Goal: Task Accomplishment & Management: Manage account settings

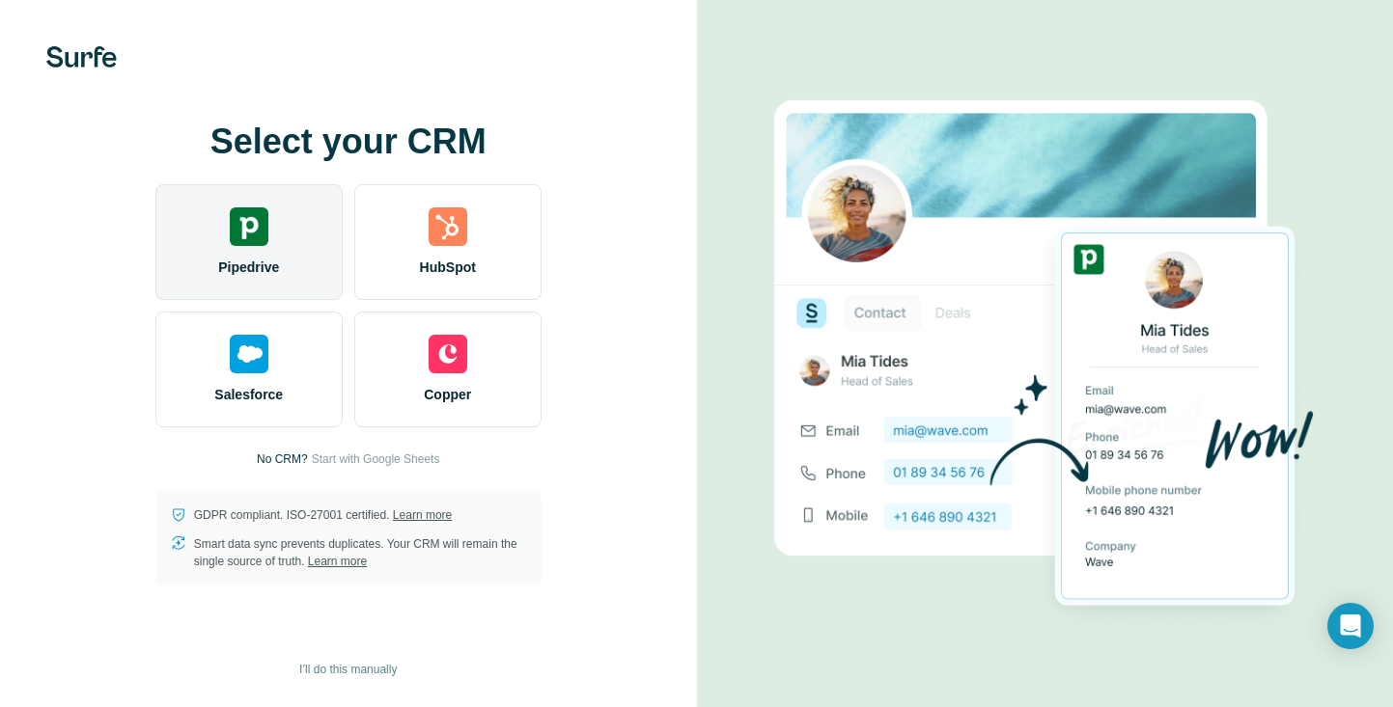
click at [274, 242] on div "Pipedrive" at bounding box center [248, 242] width 187 height 116
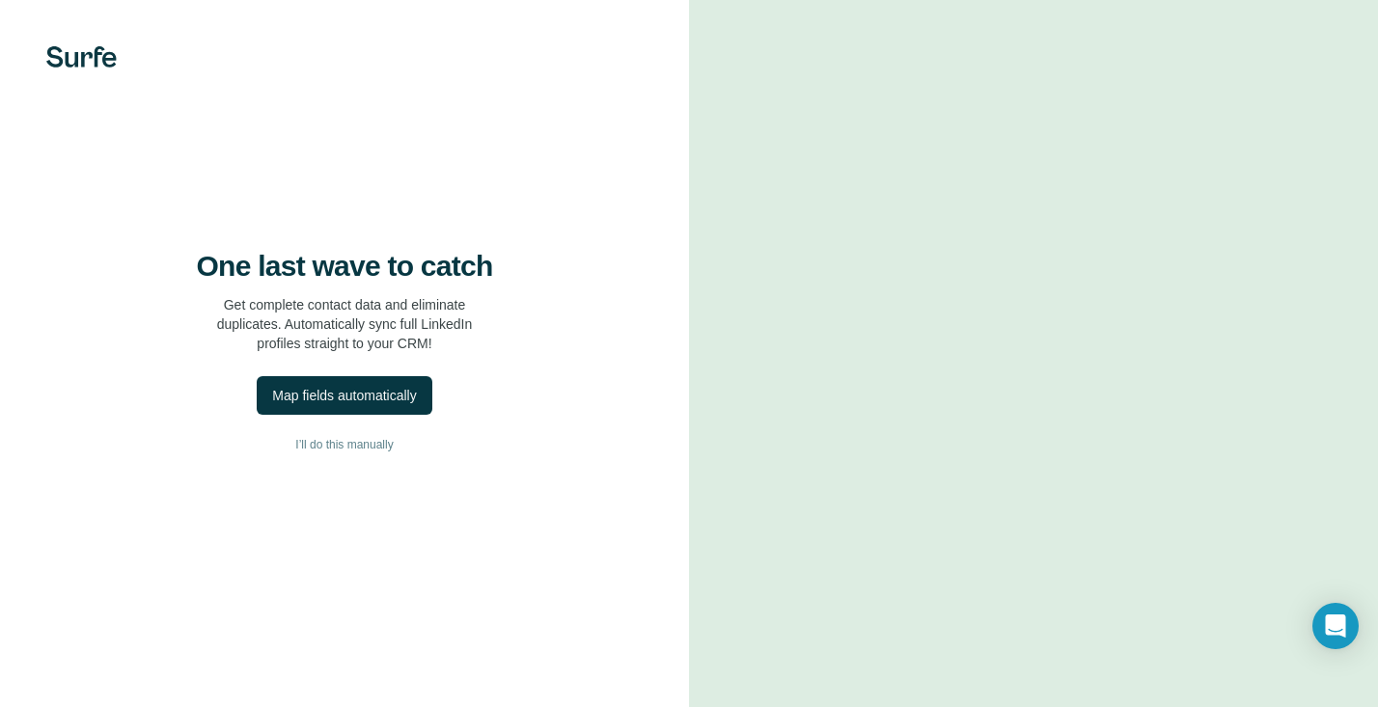
click at [86, 59] on img at bounding box center [81, 56] width 70 height 21
click at [425, 413] on button "Map fields automatically" at bounding box center [344, 395] width 175 height 39
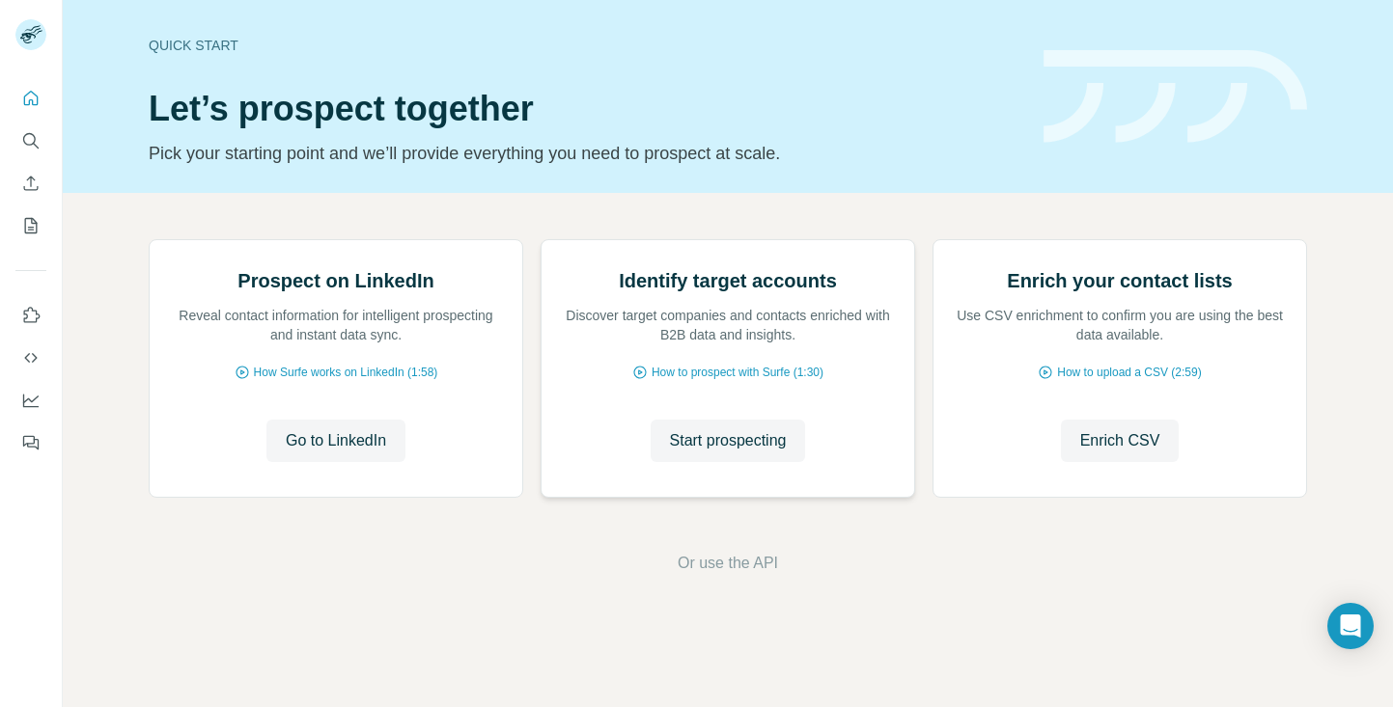
scroll to position [48, 0]
click at [386, 381] on span "How Surfe works on LinkedIn (1:58)" at bounding box center [346, 372] width 184 height 17
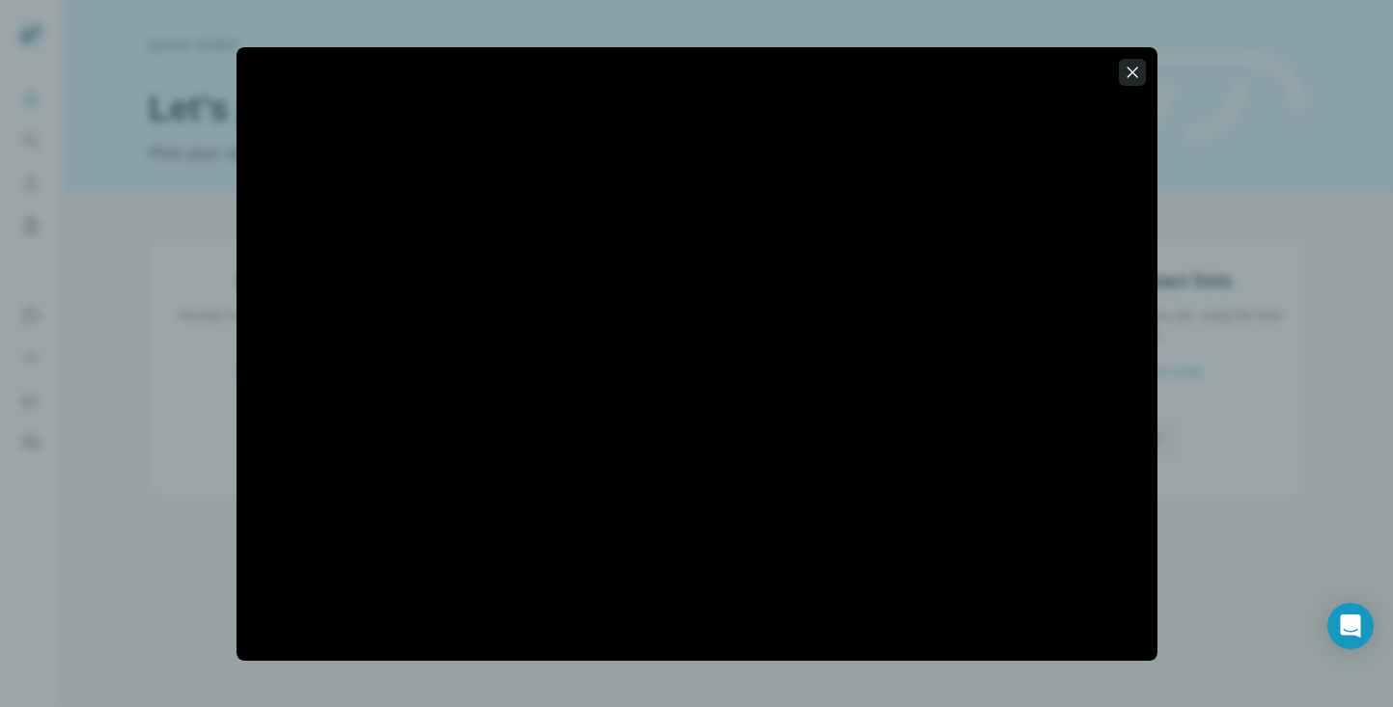
click at [1129, 69] on icon "button" at bounding box center [1131, 72] width 11 height 11
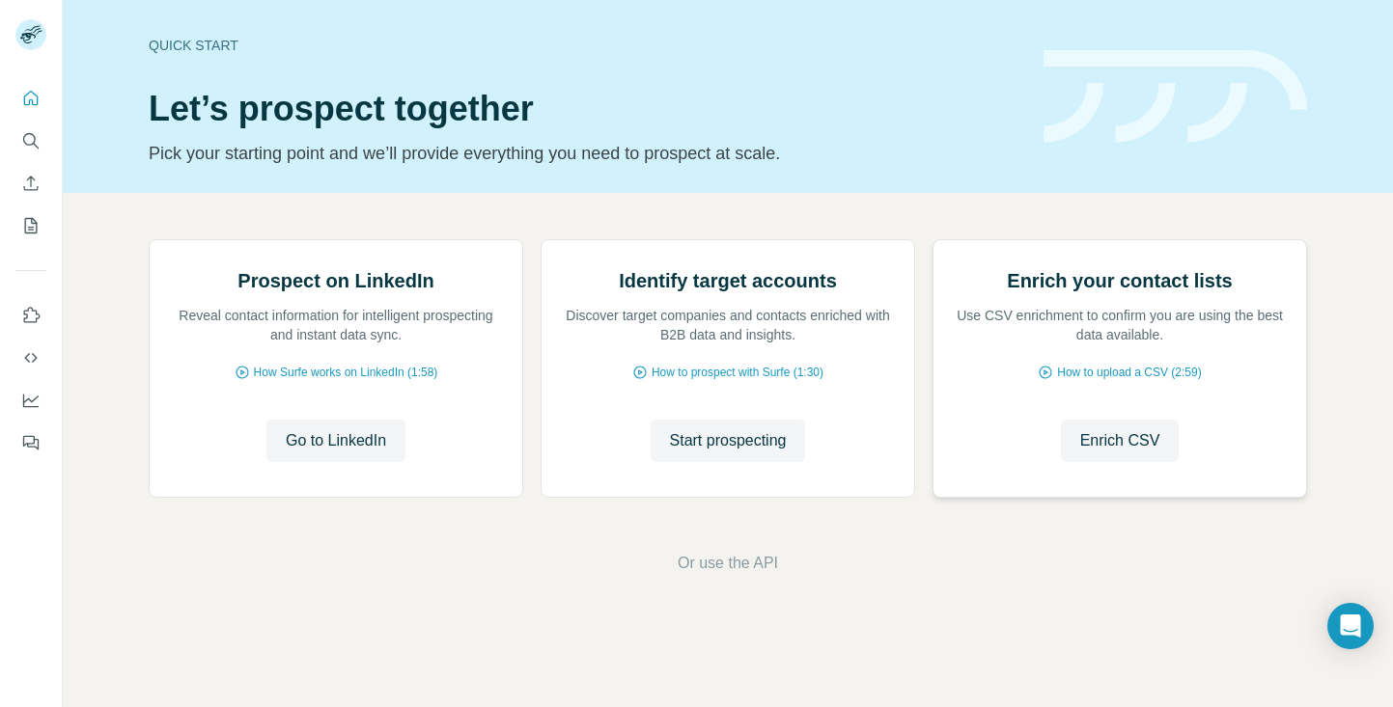
scroll to position [0, 0]
click at [331, 453] on span "Go to LinkedIn" at bounding box center [336, 441] width 100 height 23
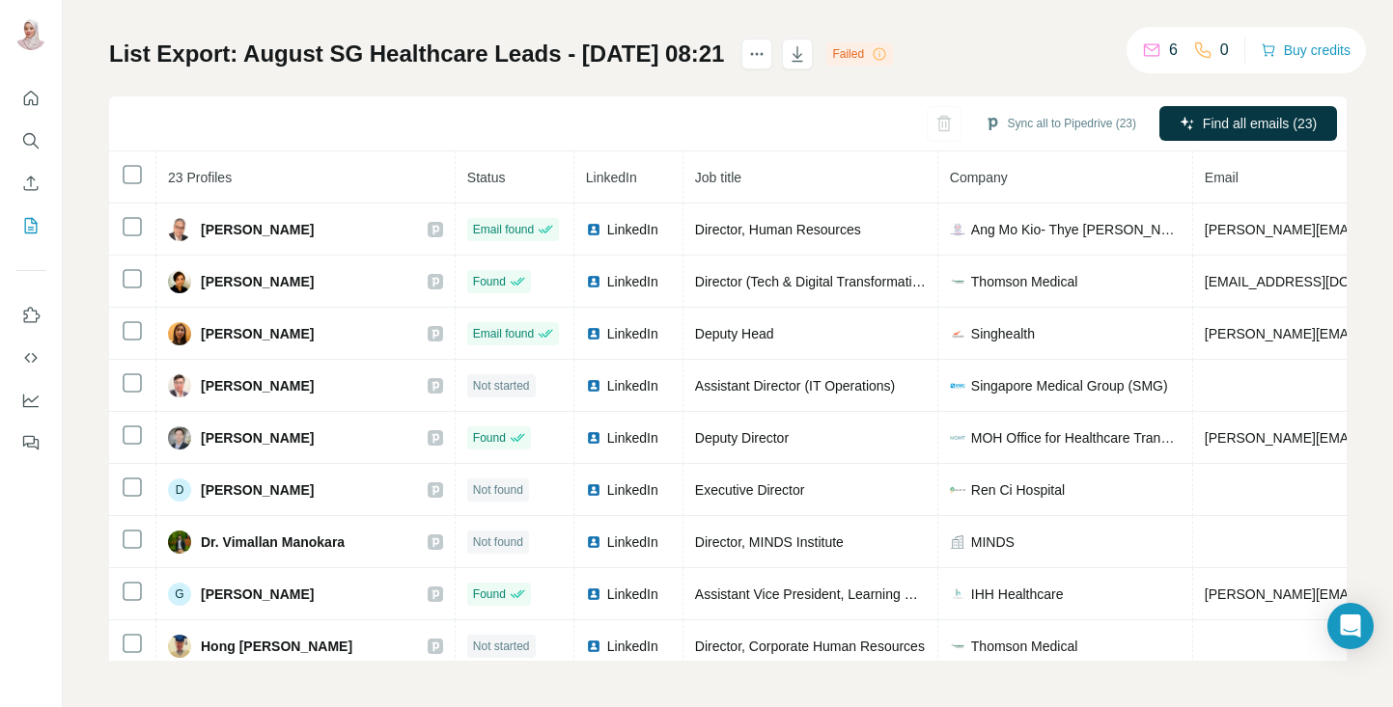
click at [886, 59] on icon at bounding box center [879, 53] width 13 height 13
click at [893, 55] on div "Failed" at bounding box center [859, 53] width 67 height 23
click at [889, 52] on div "Failed" at bounding box center [859, 53] width 67 height 23
click at [766, 49] on icon "actions" at bounding box center [756, 53] width 19 height 19
click at [990, 47] on div "List Export: August SG Healthcare Leads - 11/08/2025 08:21 Failed Sync all to P…" at bounding box center [727, 350] width 1237 height 623
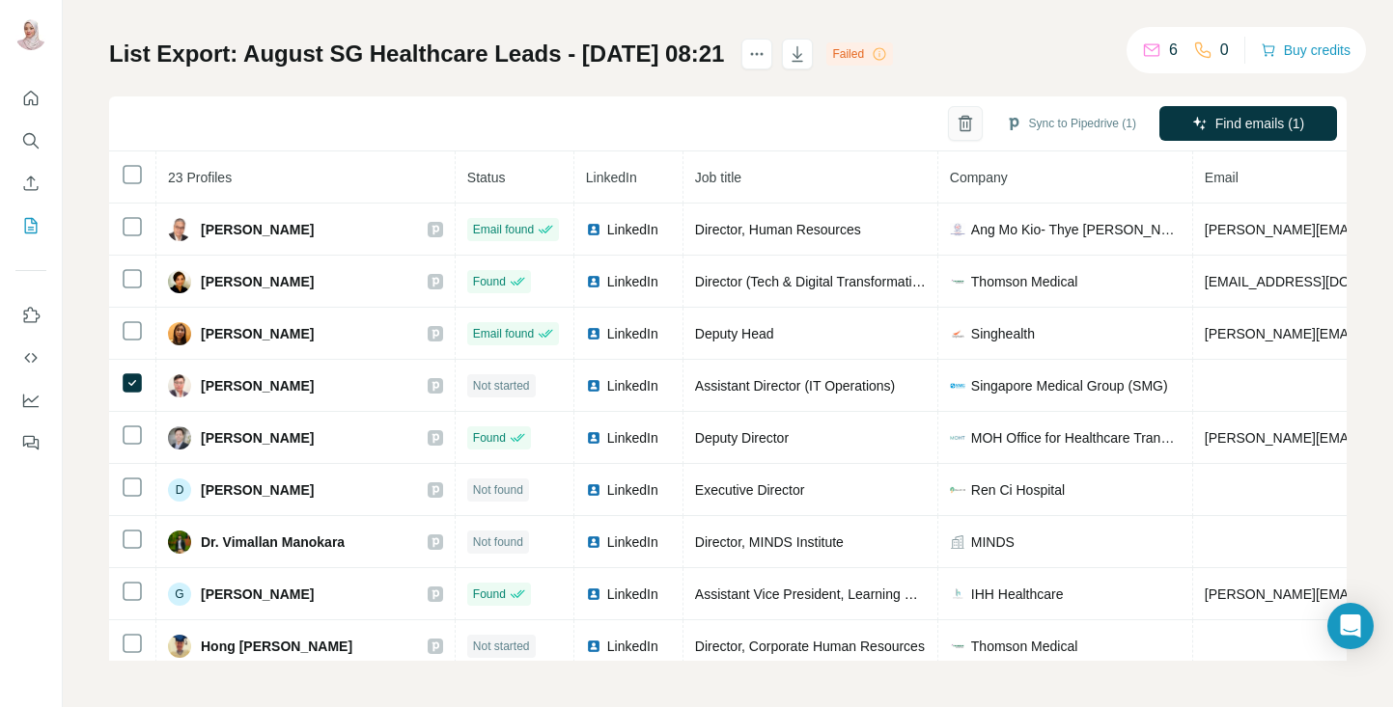
click at [962, 127] on icon "button" at bounding box center [964, 125] width 5 height 7
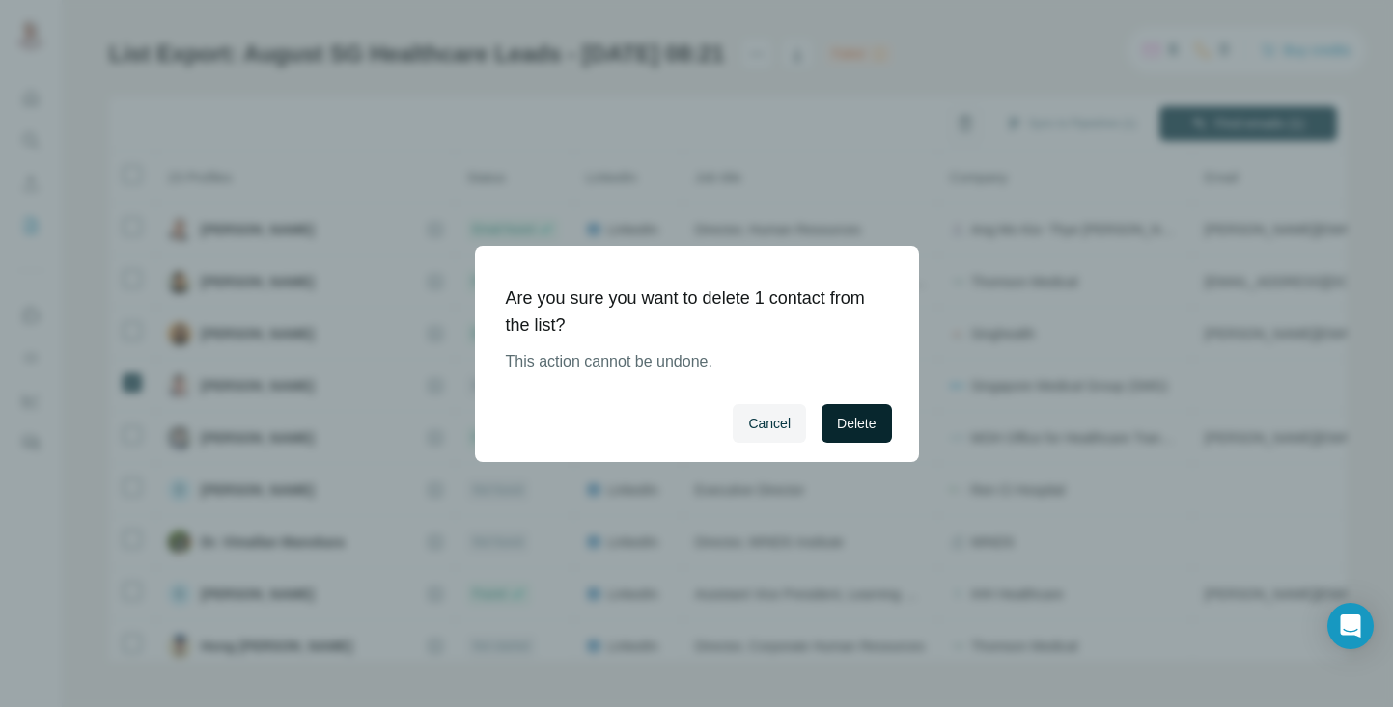
click at [869, 418] on span "Delete" at bounding box center [856, 423] width 39 height 19
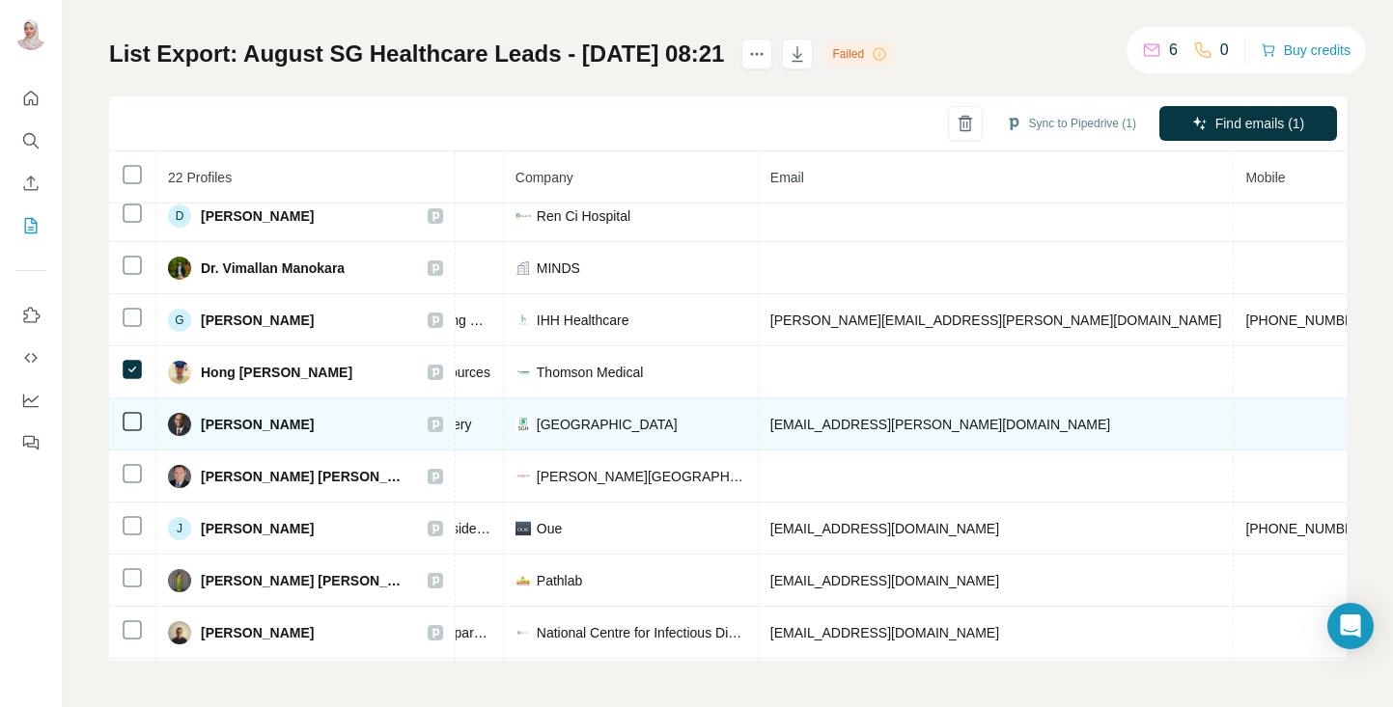
scroll to position [222, 543]
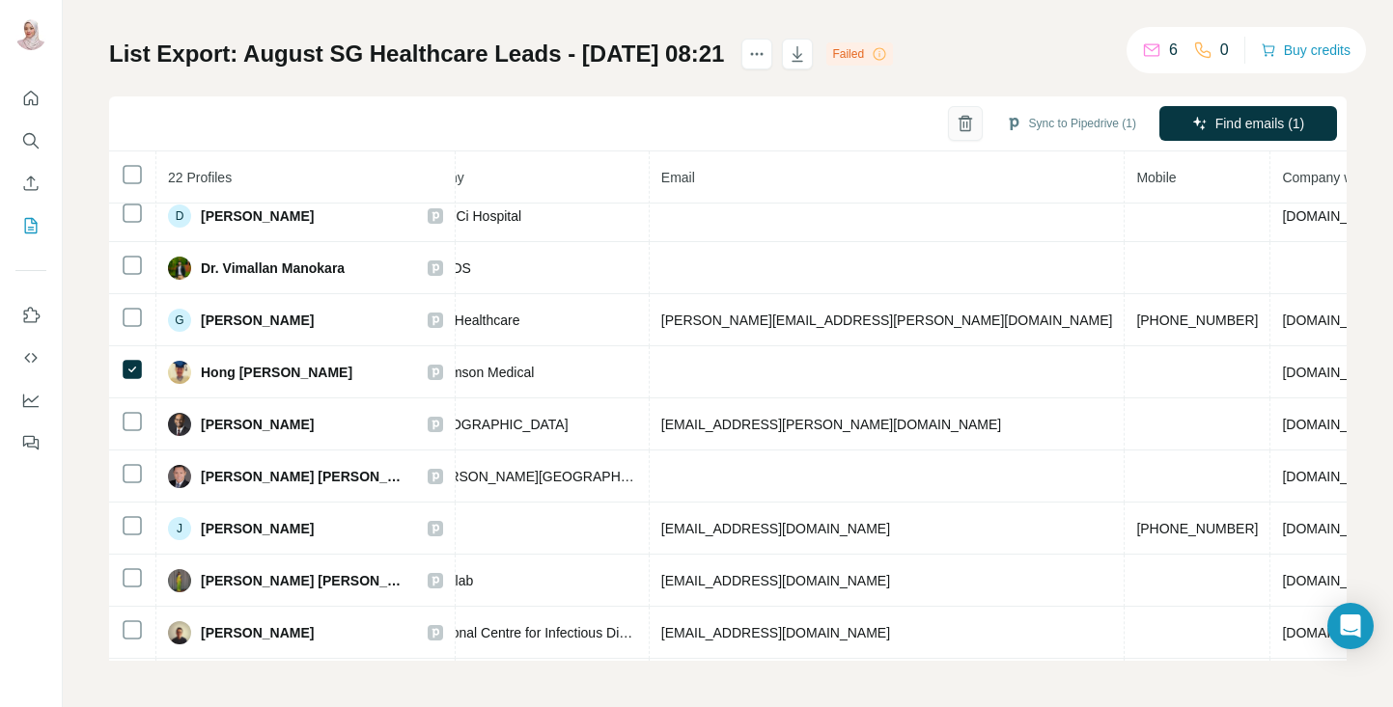
click at [956, 124] on icon "button" at bounding box center [965, 123] width 19 height 19
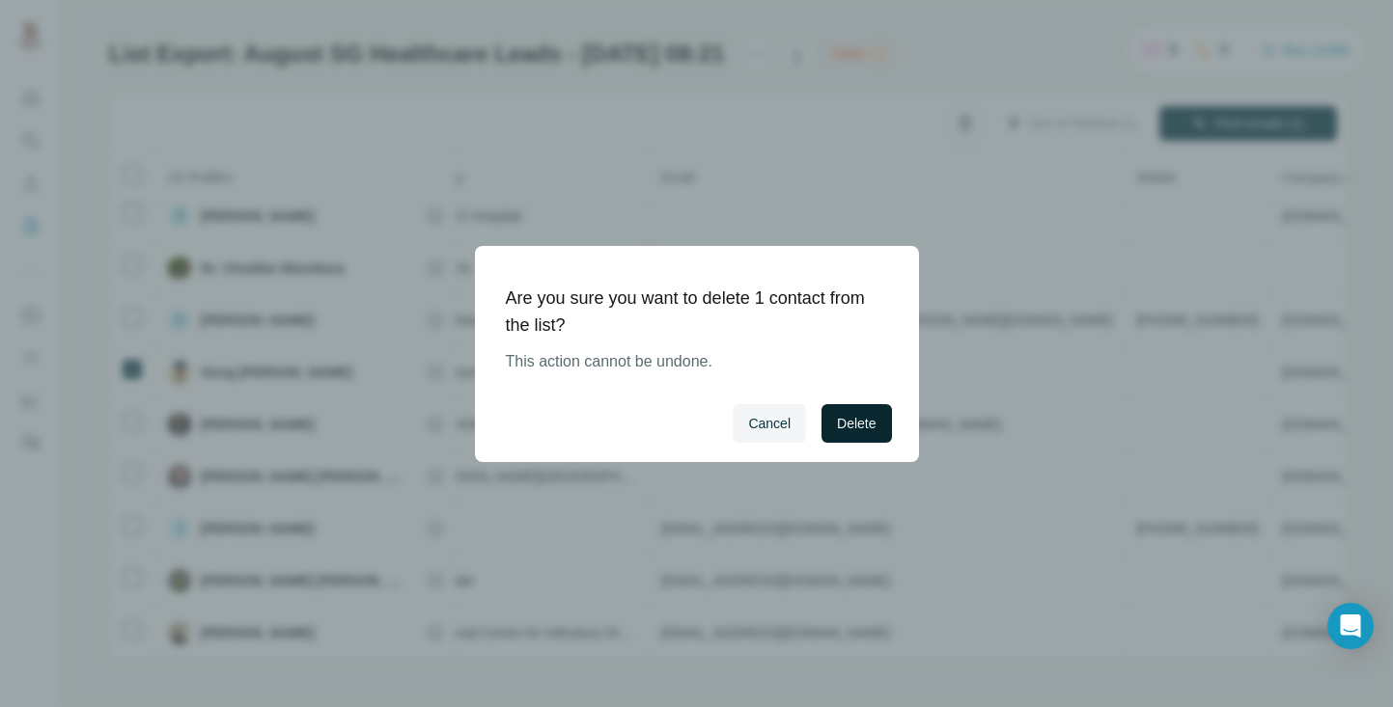
click at [862, 430] on span "Delete" at bounding box center [856, 423] width 39 height 19
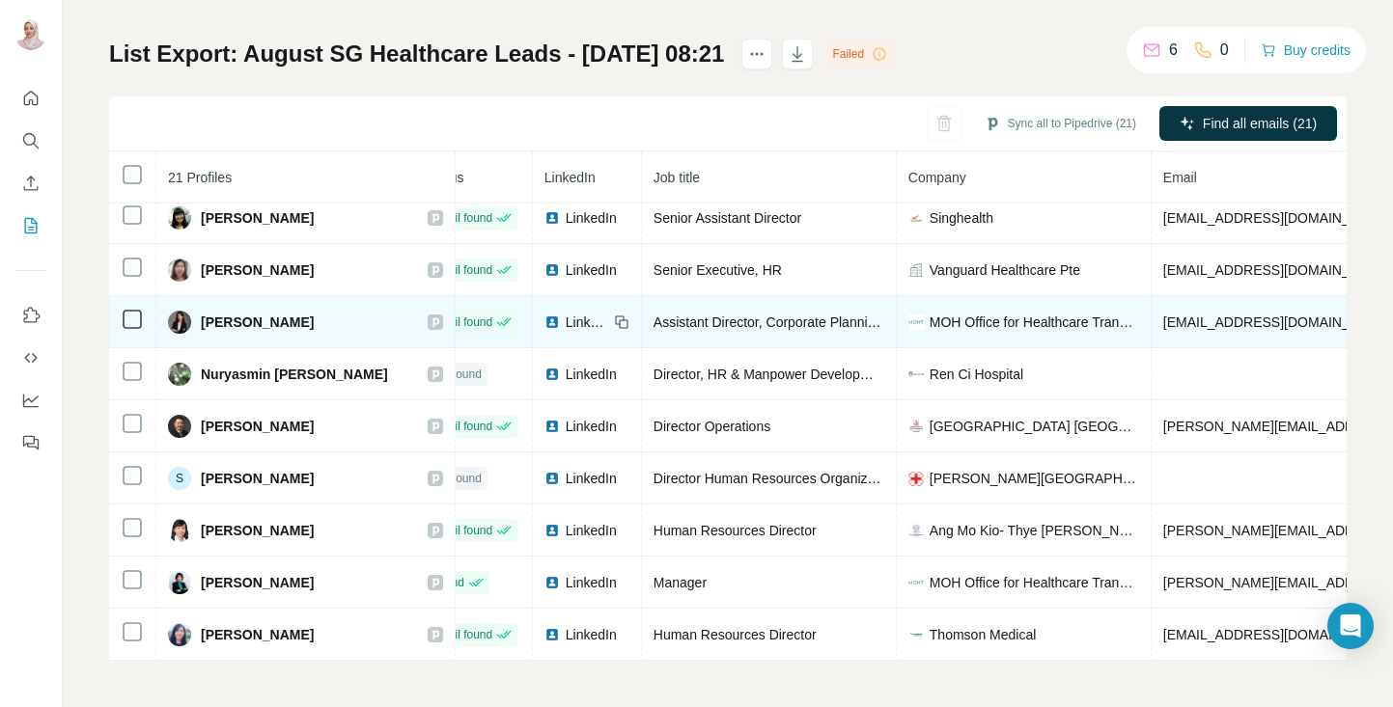
scroll to position [648, 0]
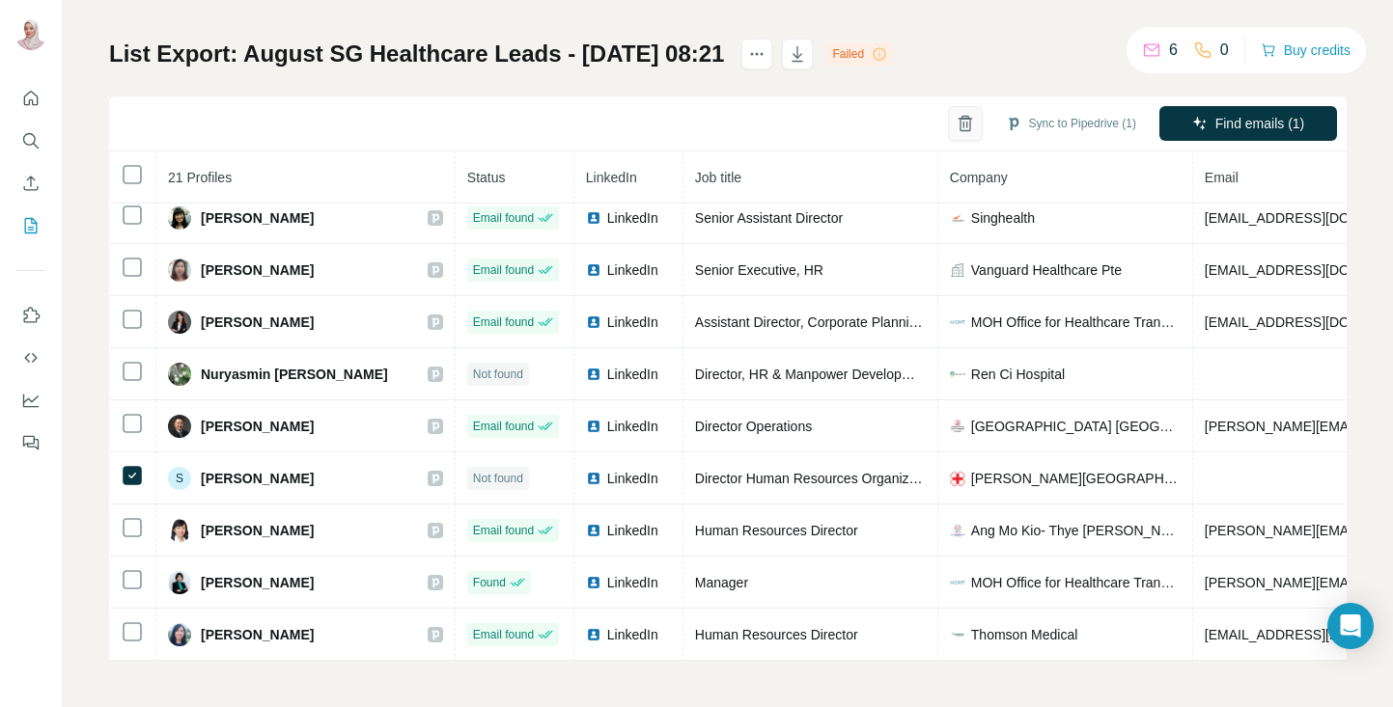
click at [956, 121] on icon "button" at bounding box center [965, 123] width 19 height 19
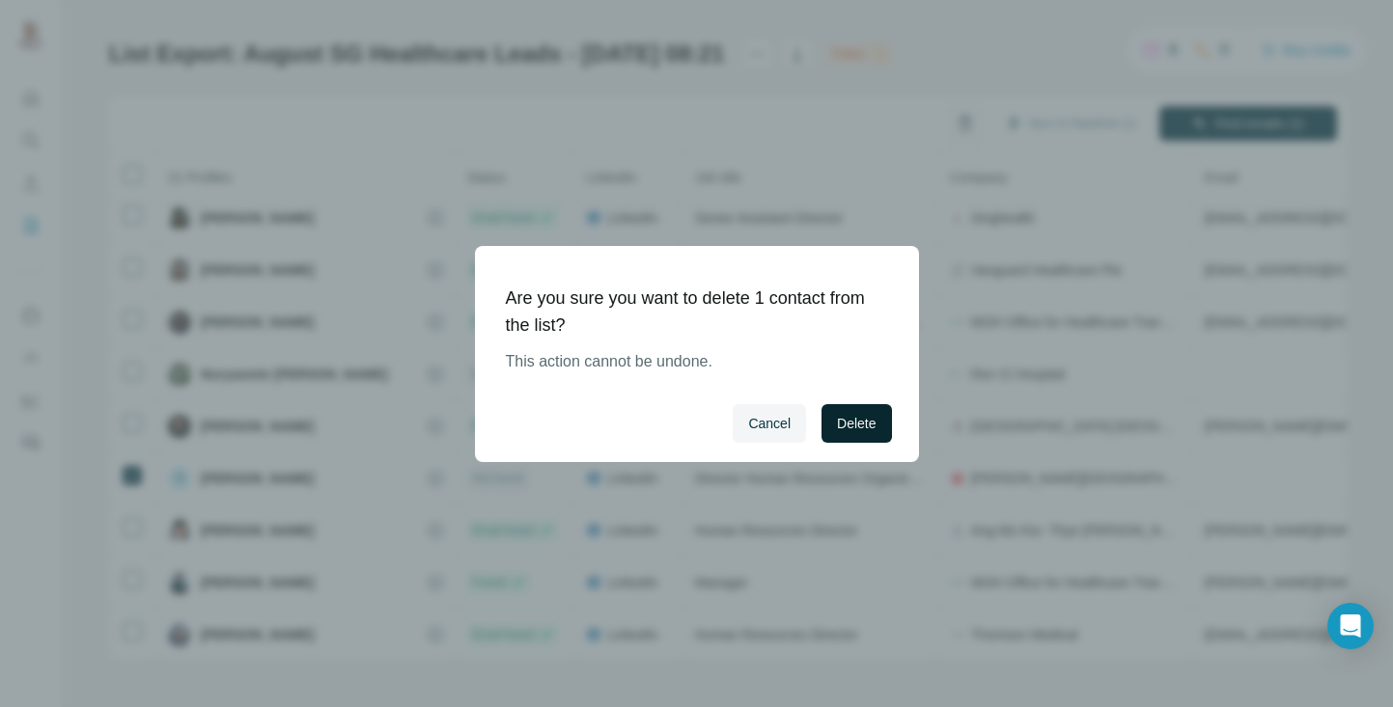
click at [860, 415] on span "Delete" at bounding box center [856, 423] width 39 height 19
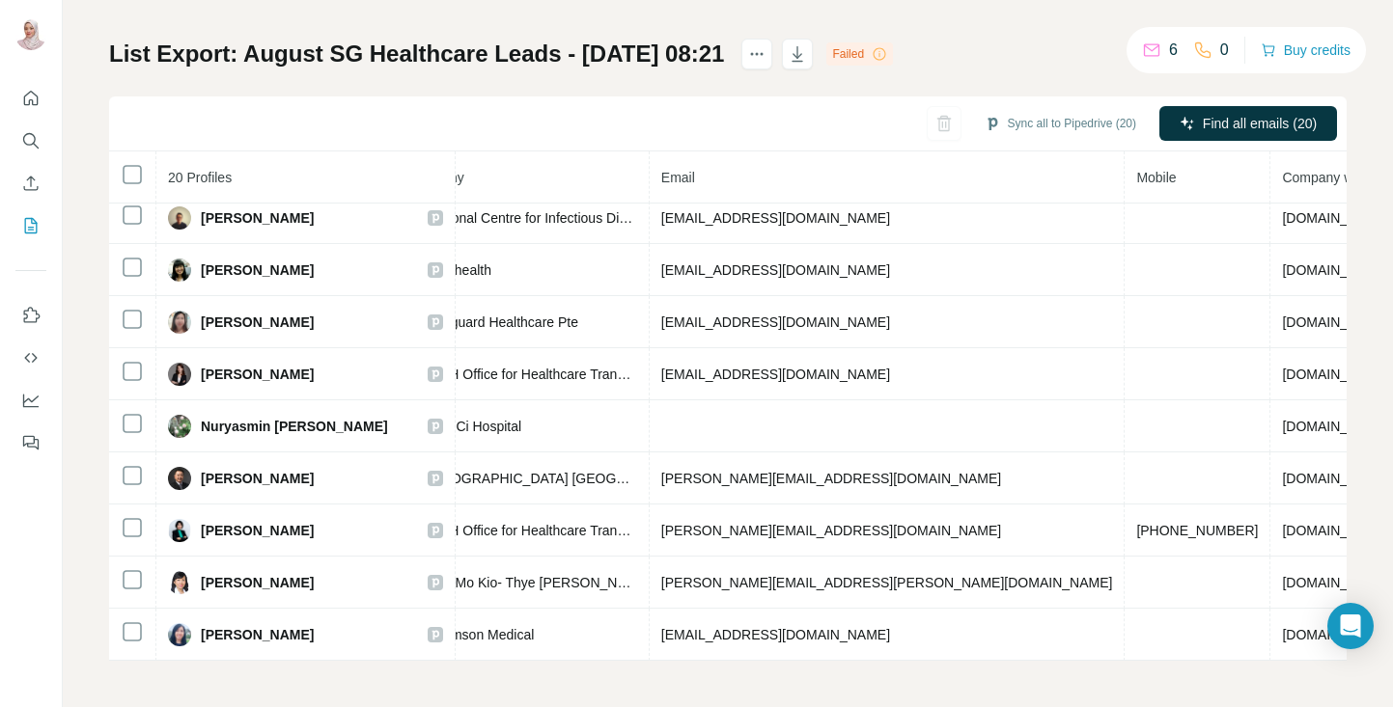
scroll to position [596, 0]
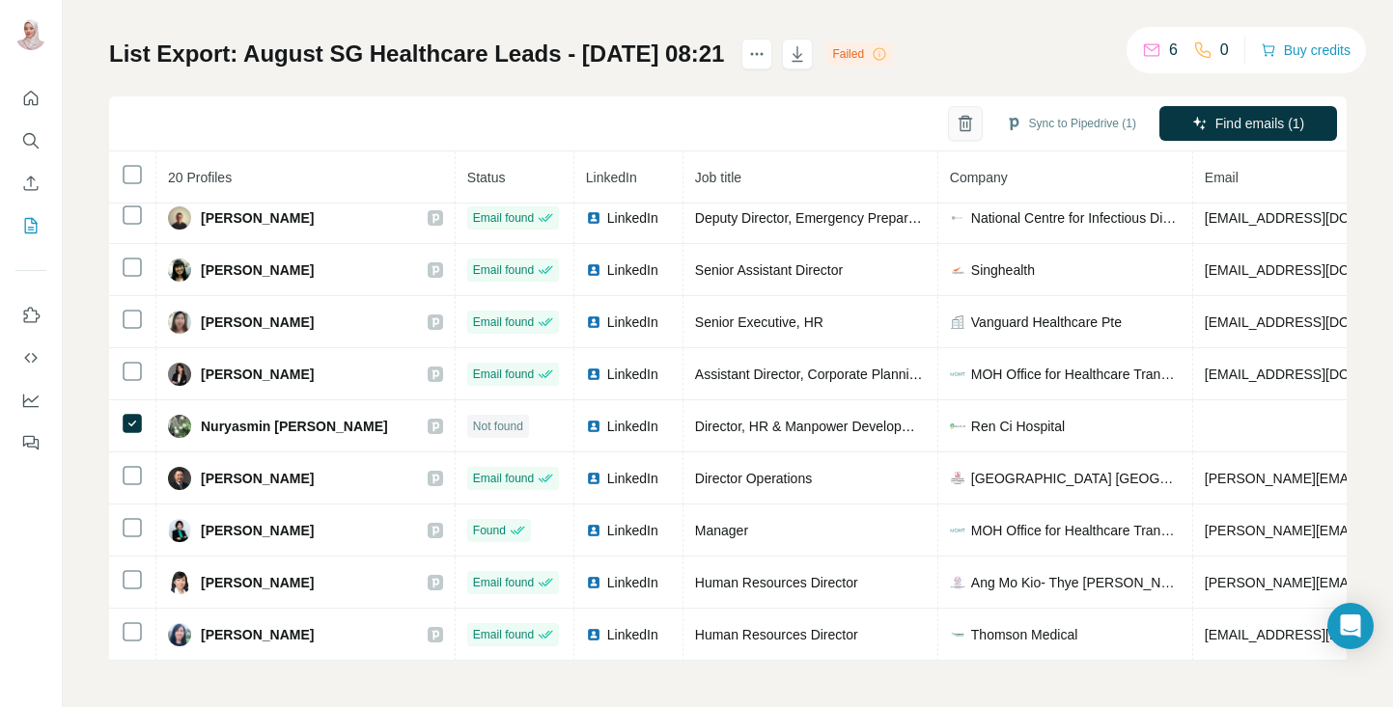
click at [956, 115] on icon "button" at bounding box center [965, 123] width 19 height 19
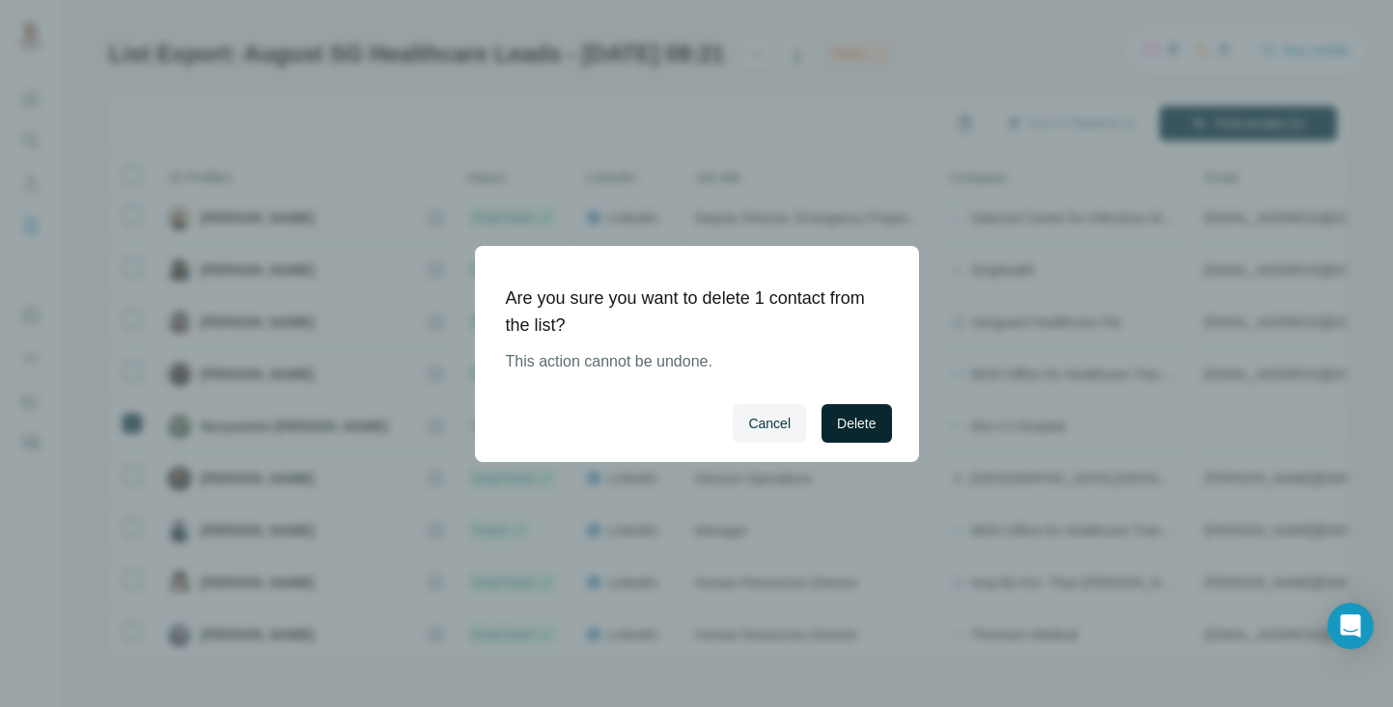
click at [873, 420] on span "Delete" at bounding box center [856, 423] width 39 height 19
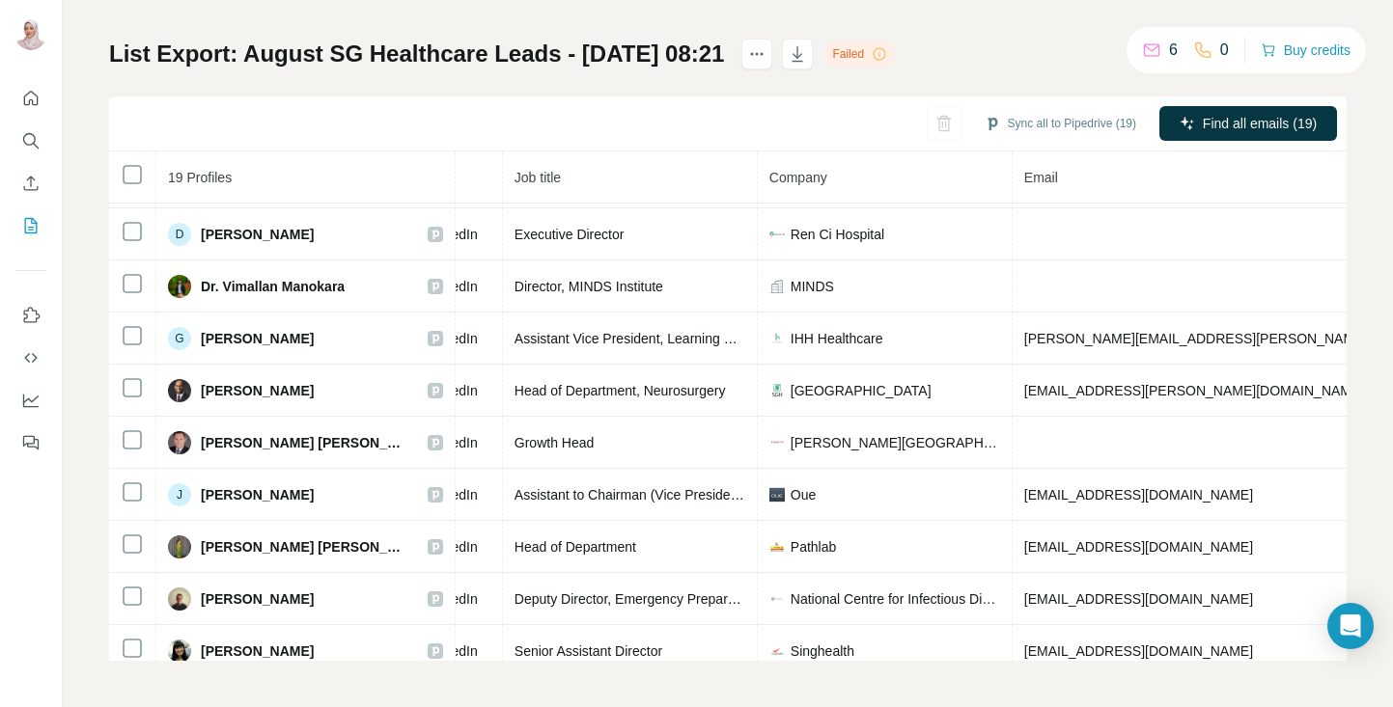
scroll to position [204, 0]
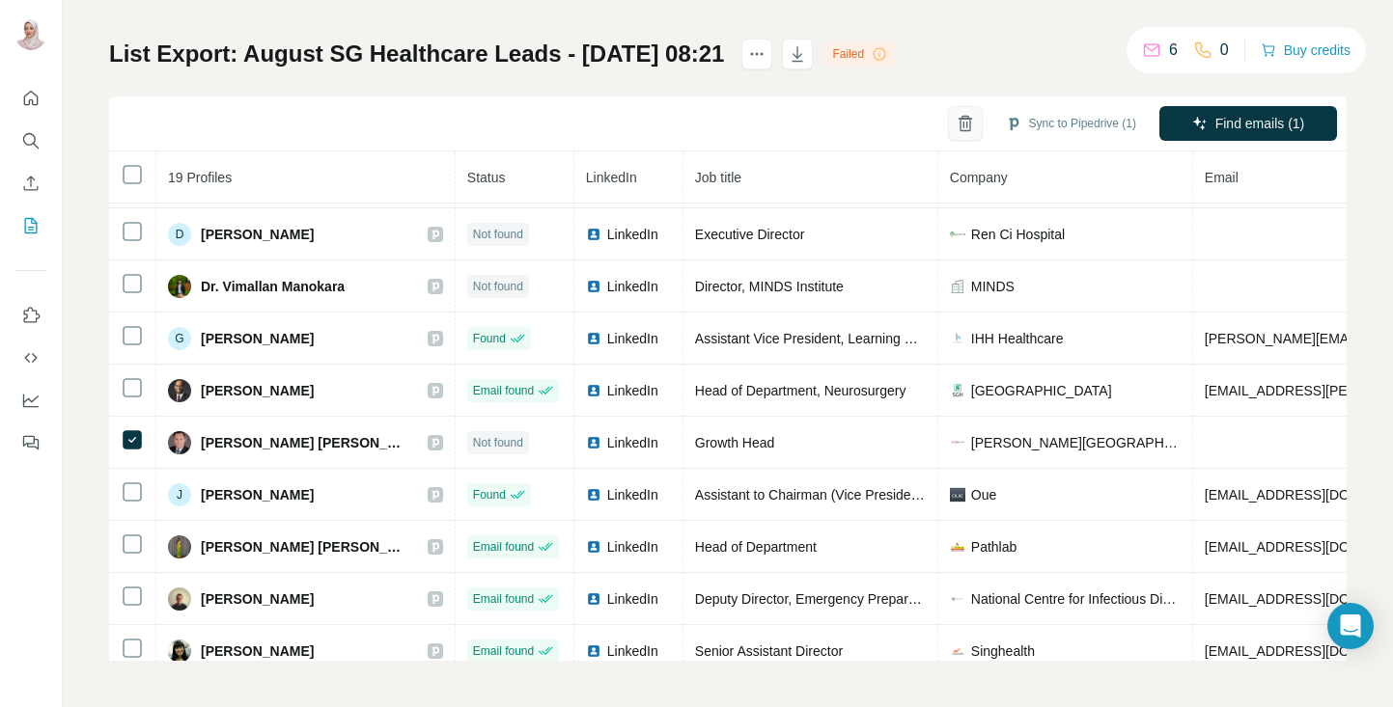
click at [948, 118] on button "button" at bounding box center [965, 123] width 35 height 35
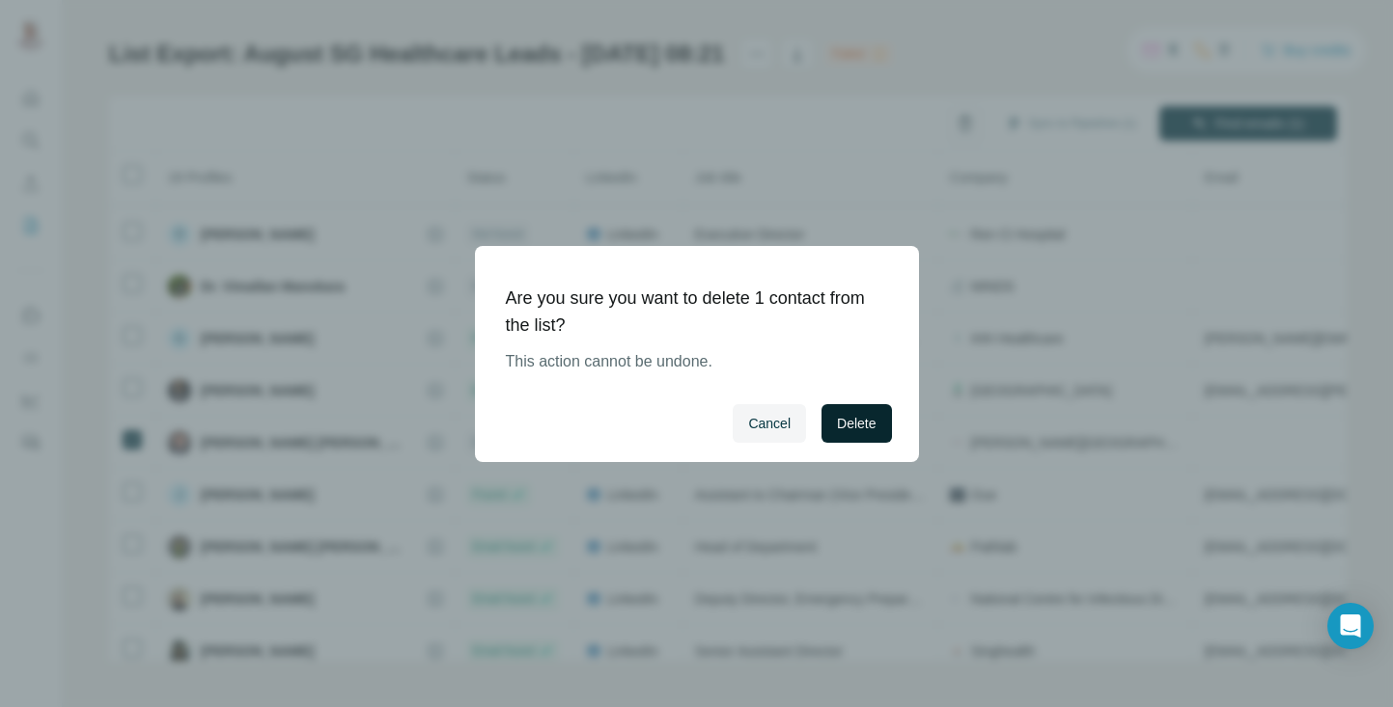
click at [843, 418] on span "Delete" at bounding box center [856, 423] width 39 height 19
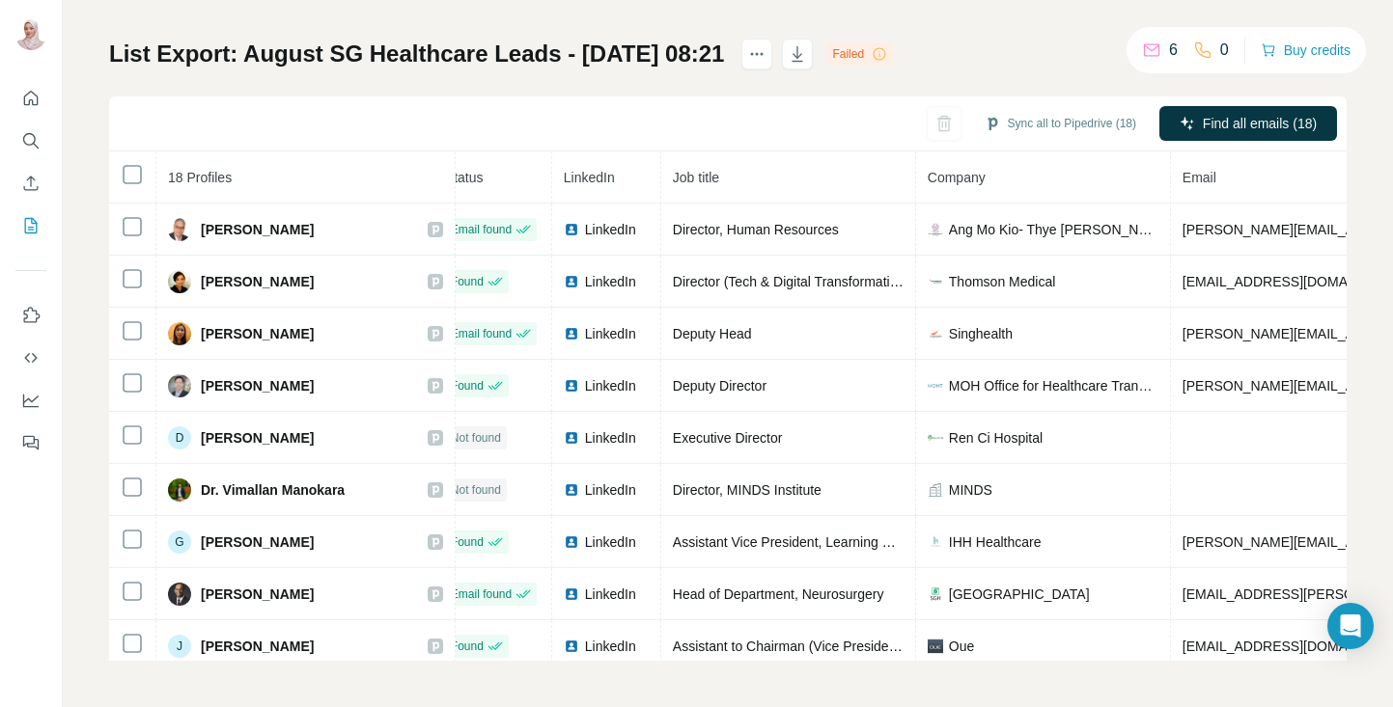
scroll to position [0, 24]
click at [956, 127] on icon "button" at bounding box center [965, 123] width 19 height 19
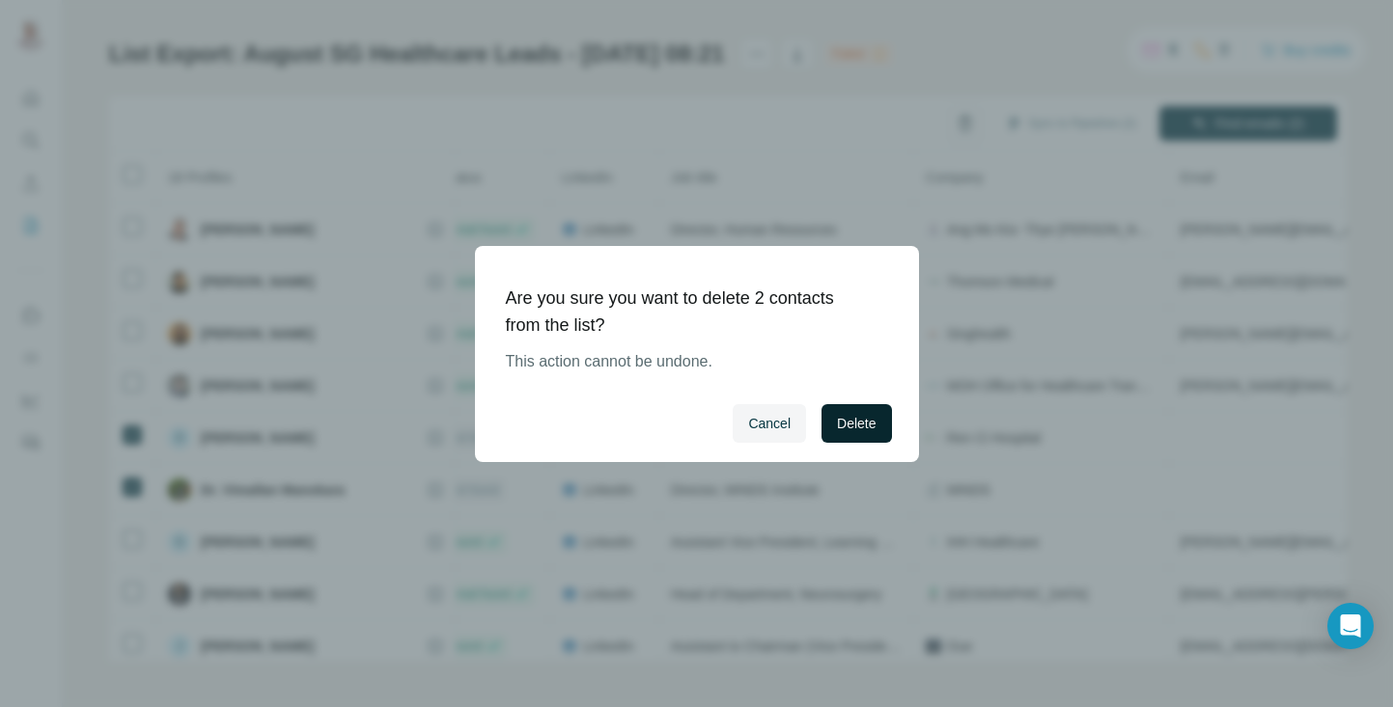
click at [846, 410] on button "Delete" at bounding box center [855, 423] width 69 height 39
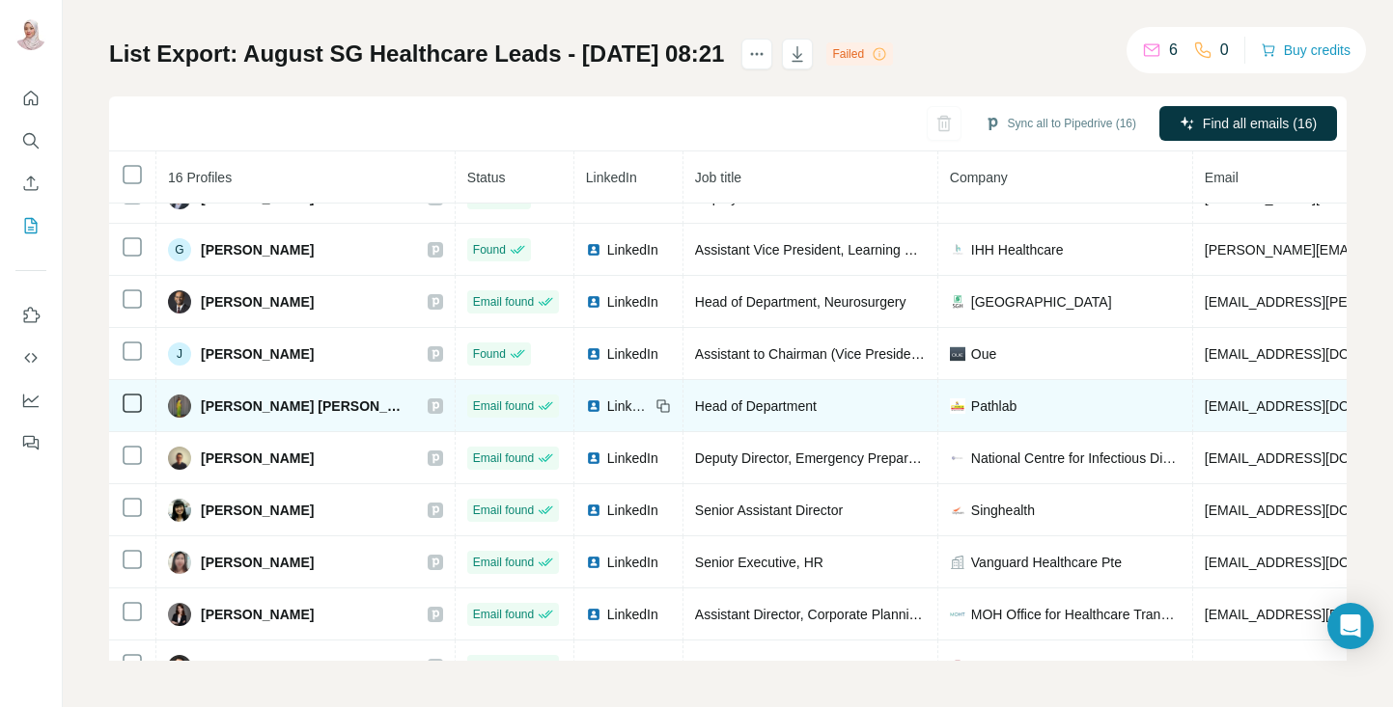
scroll to position [0, 0]
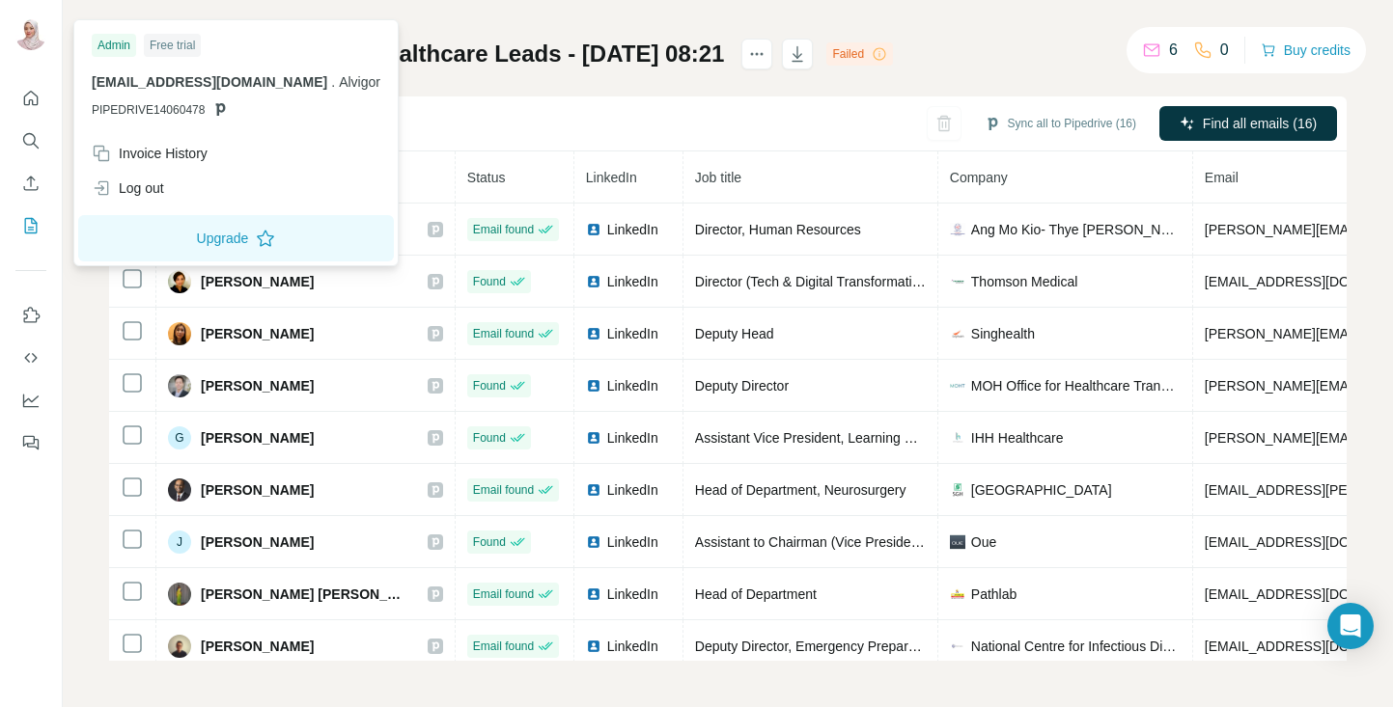
click at [36, 44] on img at bounding box center [30, 34] width 31 height 31
click at [27, 36] on img at bounding box center [30, 34] width 31 height 31
click at [34, 184] on icon "Enrich CSV" at bounding box center [30, 183] width 19 height 19
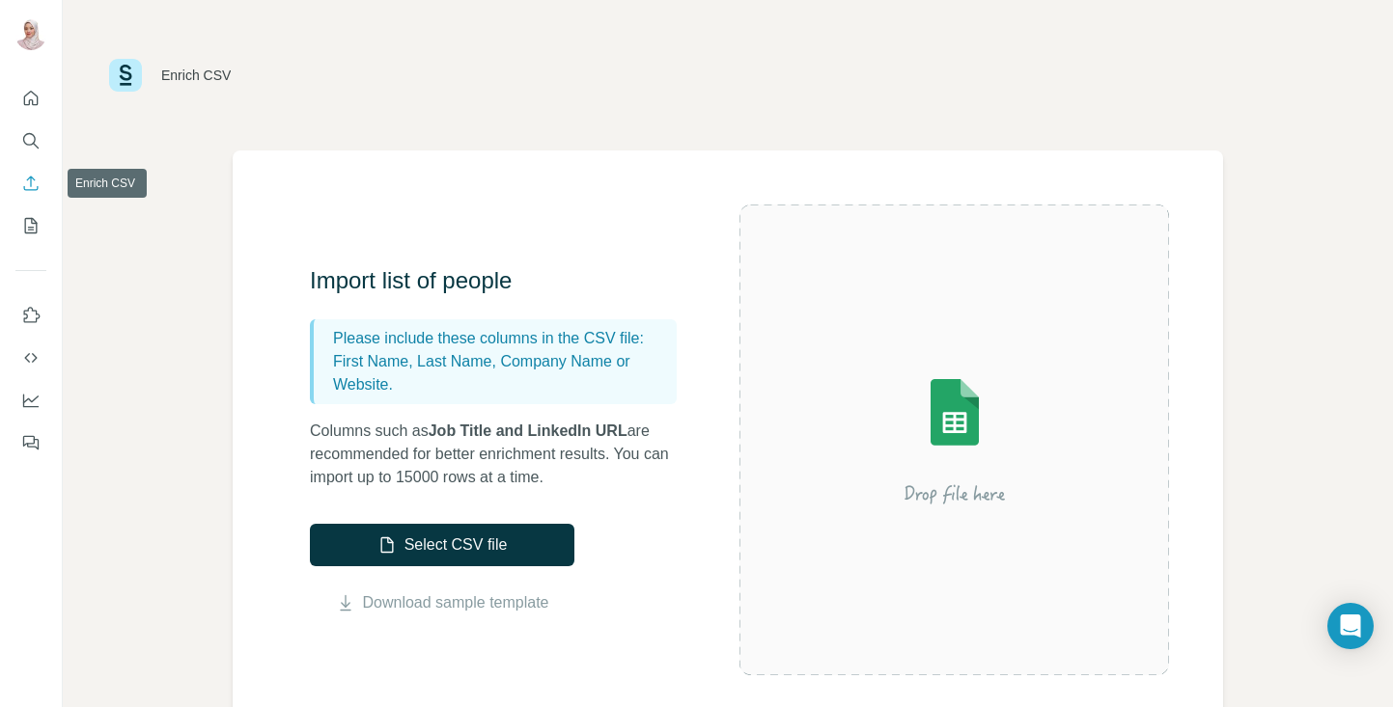
click at [34, 184] on icon "Enrich CSV" at bounding box center [30, 183] width 19 height 19
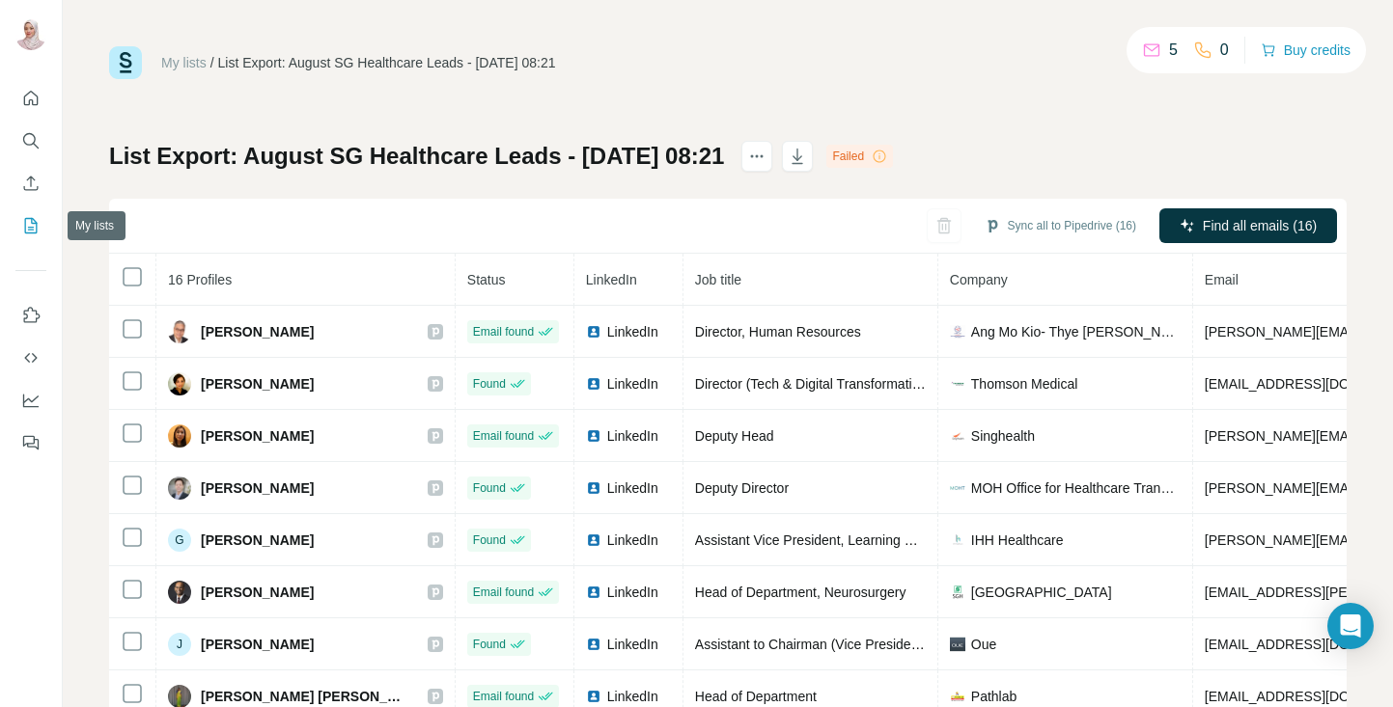
click at [36, 220] on icon "My lists" at bounding box center [30, 225] width 19 height 19
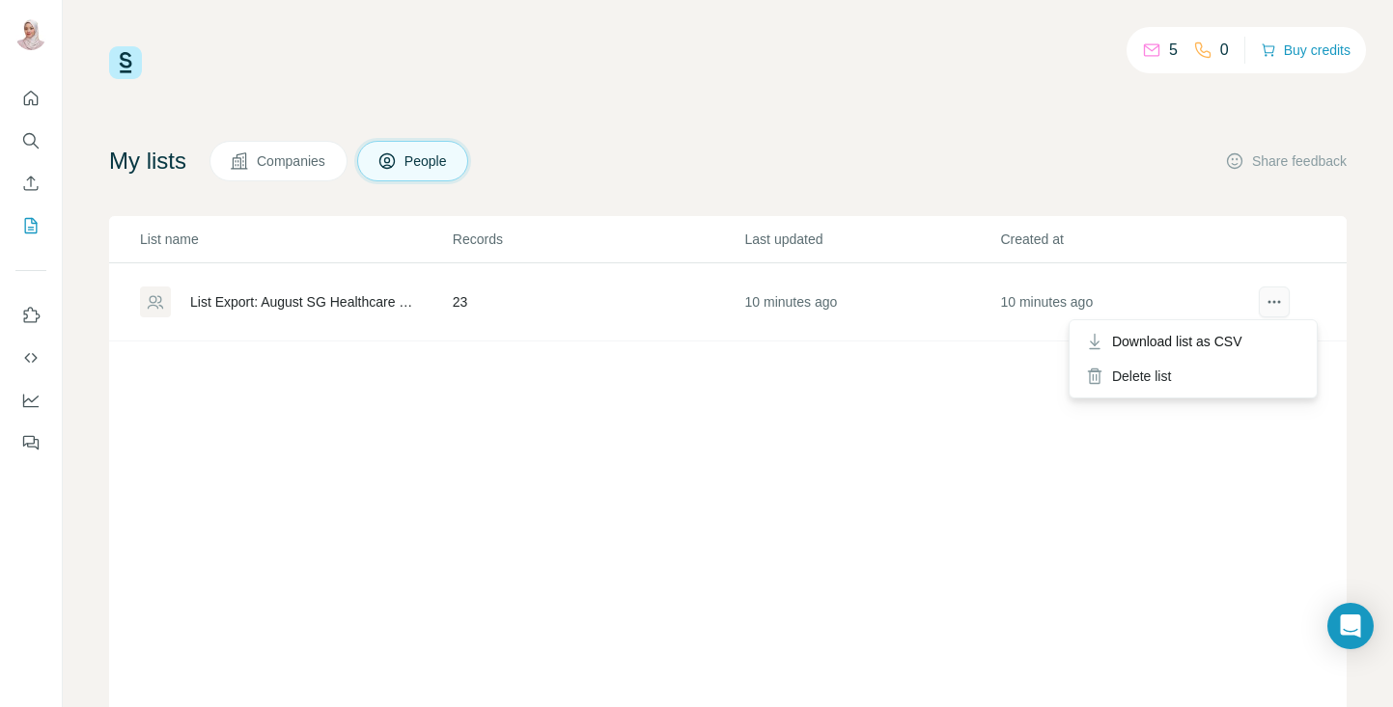
click at [1264, 307] on icon "actions" at bounding box center [1273, 301] width 19 height 19
click at [1264, 309] on icon "actions" at bounding box center [1273, 301] width 19 height 19
click at [1222, 349] on span "Download list as CSV" at bounding box center [1177, 341] width 130 height 19
click at [353, 306] on div "List Export: August SG Healthcare Leads - 11/08/2025 08:21" at bounding box center [305, 301] width 230 height 19
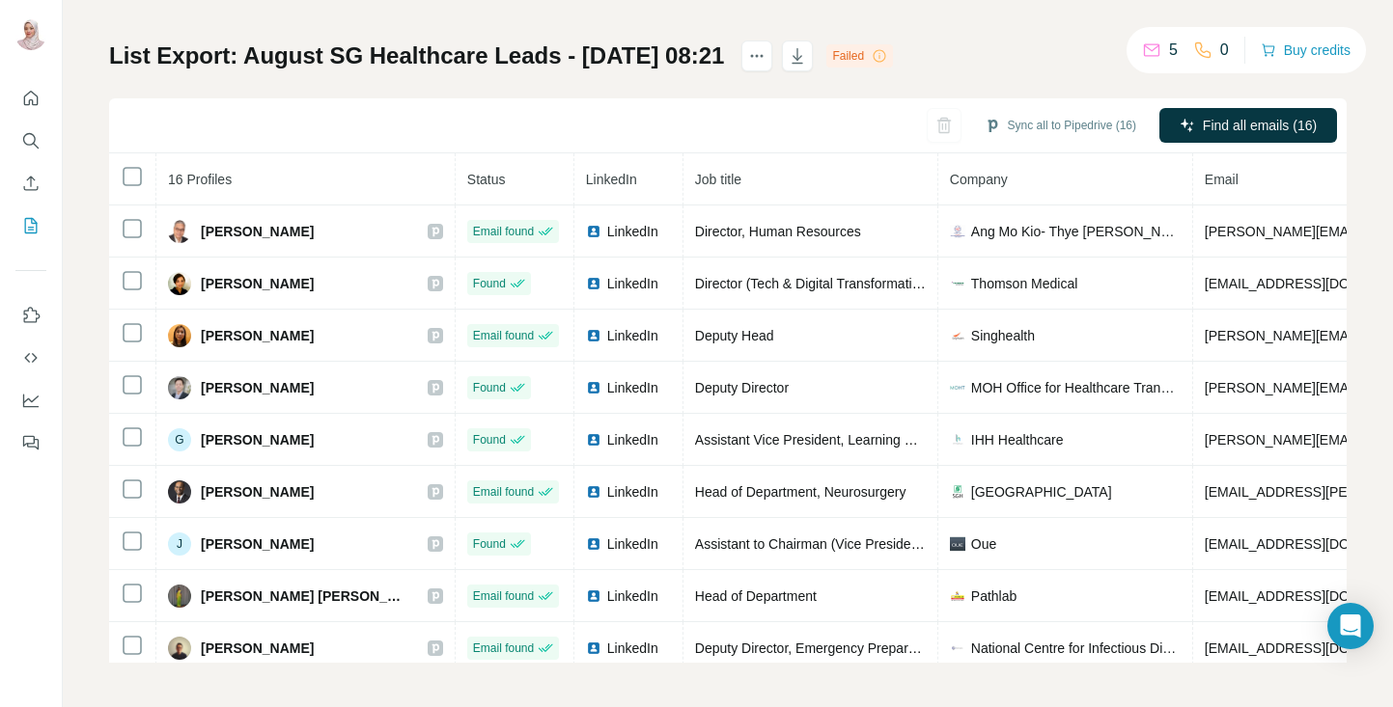
scroll to position [102, 0]
